Goal: Task Accomplishment & Management: Complete application form

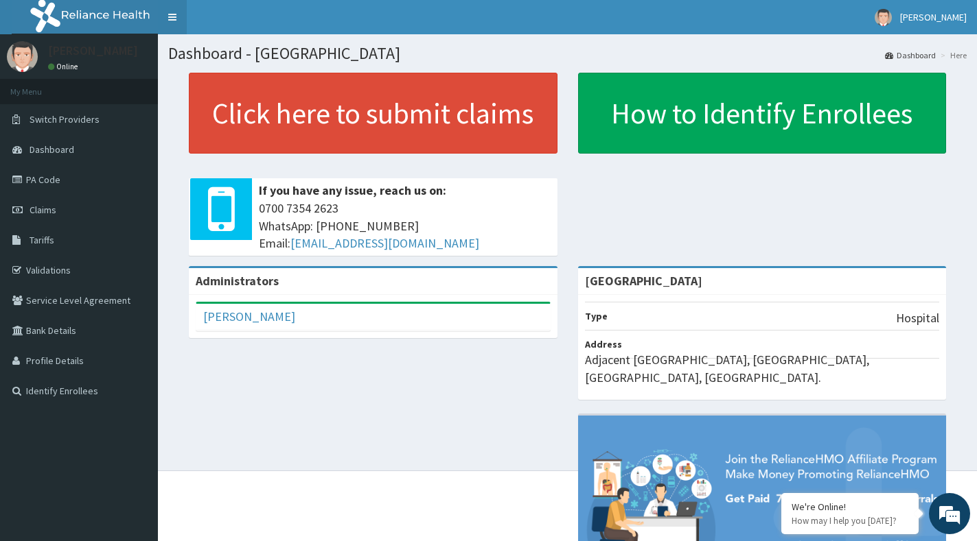
click at [176, 19] on link "Toggle navigation" at bounding box center [172, 17] width 29 height 34
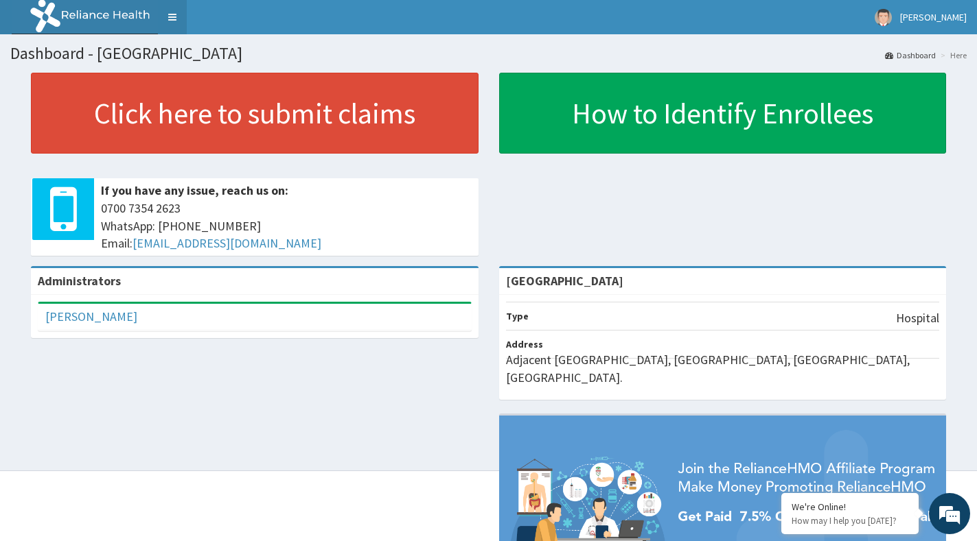
click at [176, 19] on link "Toggle navigation" at bounding box center [172, 17] width 29 height 34
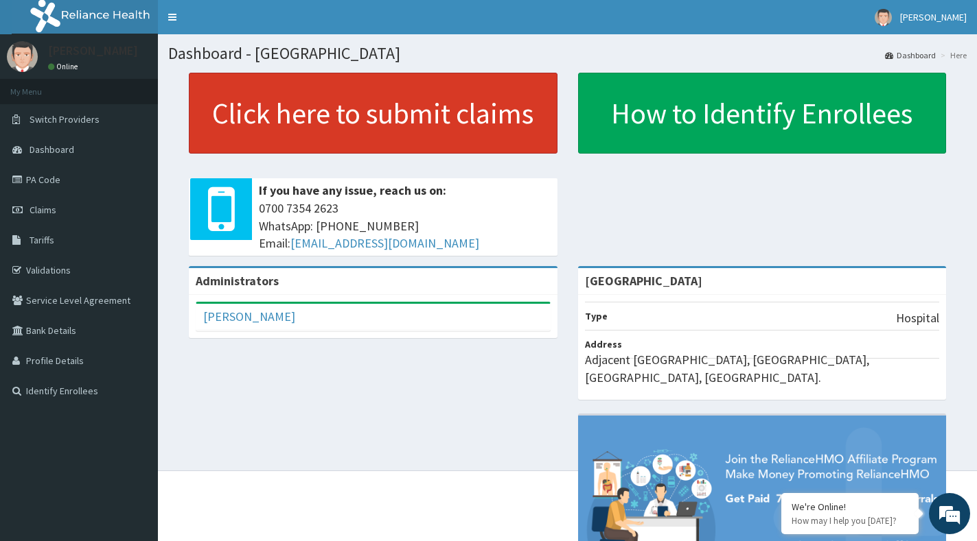
click at [330, 92] on link "Click here to submit claims" at bounding box center [373, 113] width 369 height 81
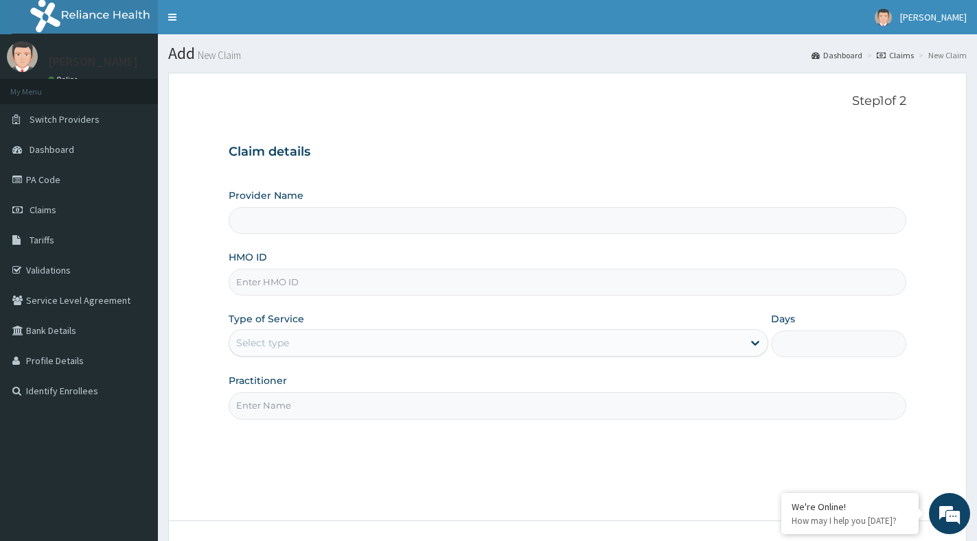
type input "[GEOGRAPHIC_DATA]"
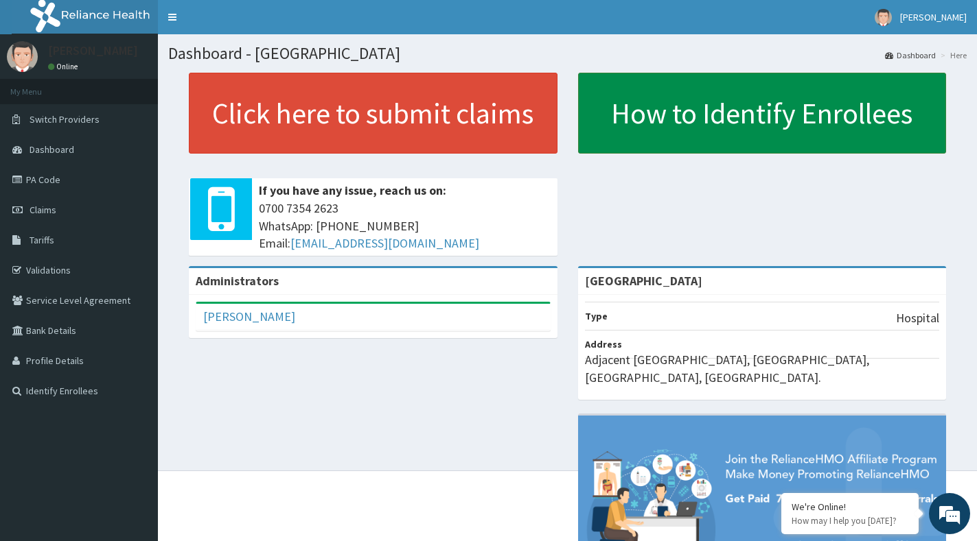
click at [843, 127] on link "How to Identify Enrollees" at bounding box center [762, 113] width 369 height 81
